Goal: Transaction & Acquisition: Book appointment/travel/reservation

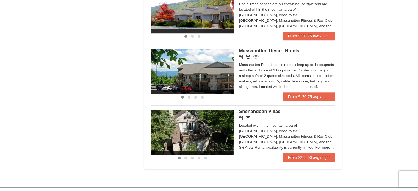
scroll to position [330, 0]
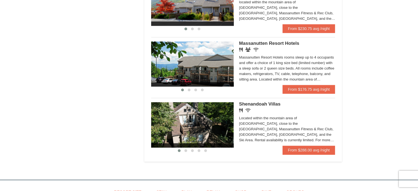
drag, startPoint x: 270, startPoint y: 44, endPoint x: 250, endPoint y: 50, distance: 20.0
click at [250, 50] on icon at bounding box center [248, 50] width 5 height 4
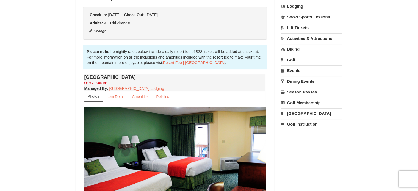
scroll to position [165, 0]
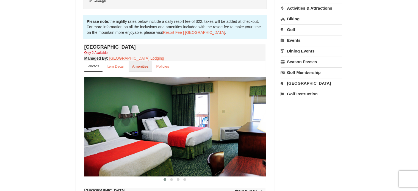
click at [137, 64] on link "Amenities" at bounding box center [141, 66] width 24 height 11
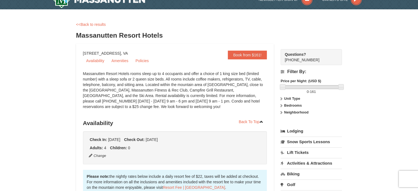
scroll to position [0, 0]
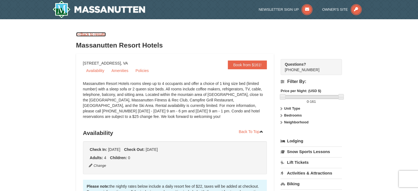
click at [89, 33] on link "<<Back to results" at bounding box center [91, 34] width 30 height 4
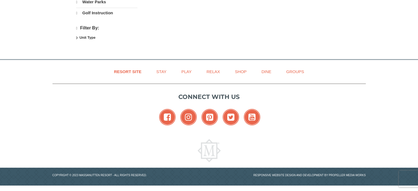
select select "10"
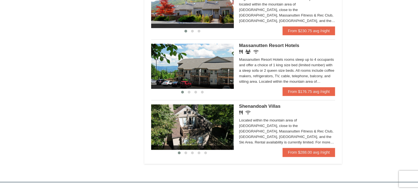
scroll to position [330, 0]
